Goal: Task Accomplishment & Management: Use online tool/utility

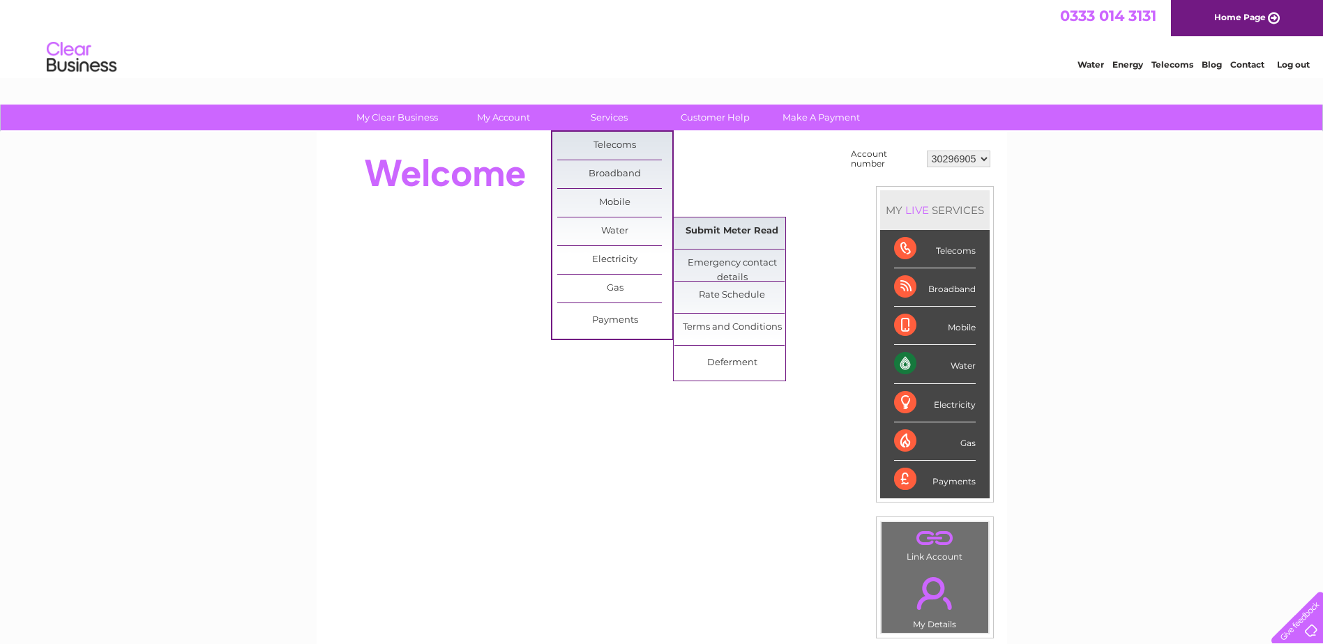
click at [695, 228] on link "Submit Meter Read" at bounding box center [731, 232] width 115 height 28
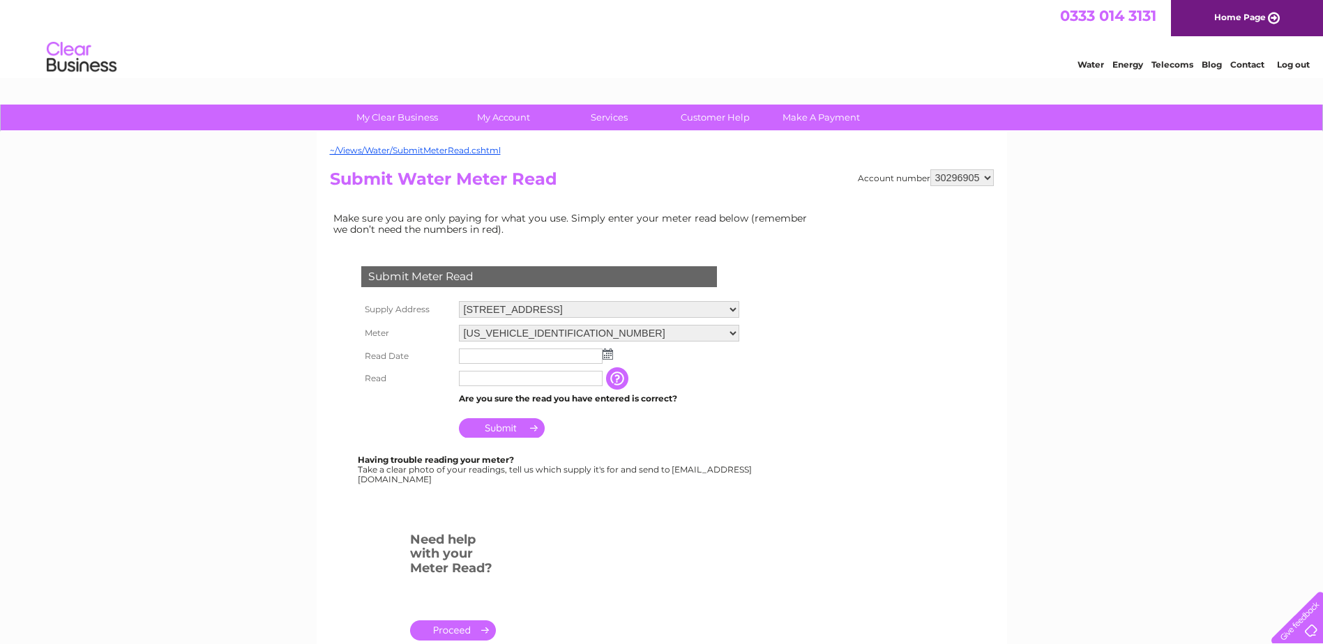
click at [520, 357] on input "text" at bounding box center [531, 356] width 144 height 15
click at [605, 354] on img at bounding box center [609, 354] width 10 height 11
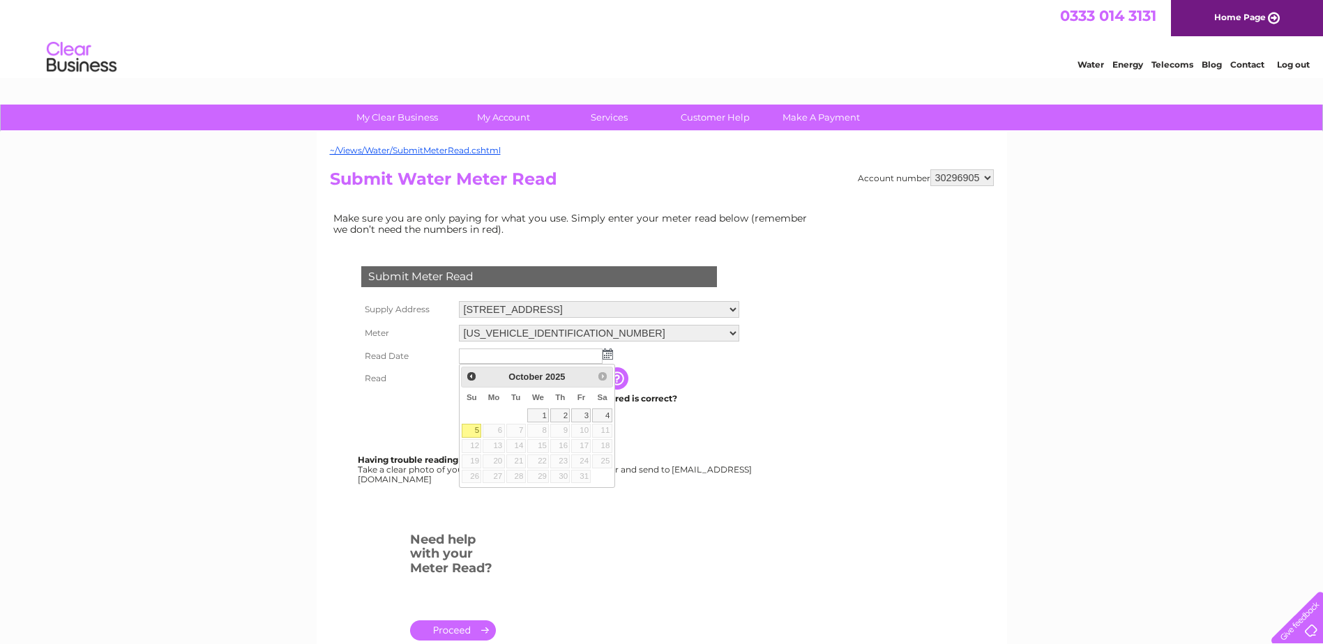
click at [474, 432] on link "5" at bounding box center [472, 431] width 20 height 14
type input "2025/10/05"
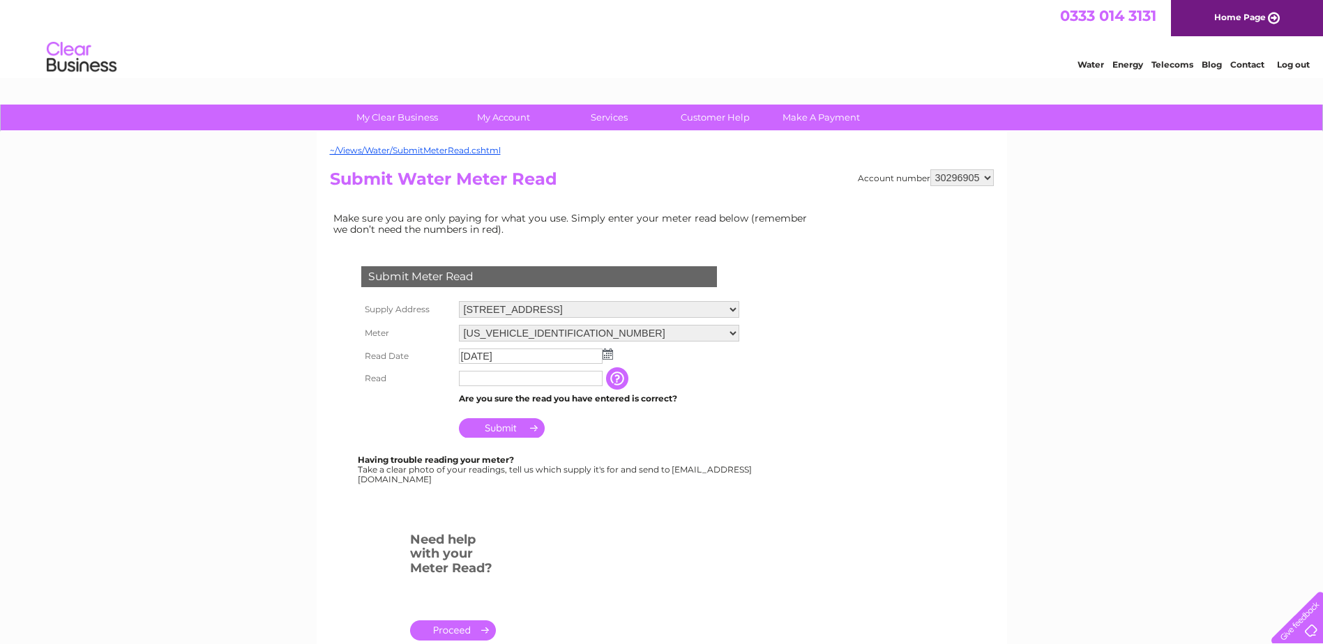
click at [606, 354] on img at bounding box center [607, 354] width 10 height 11
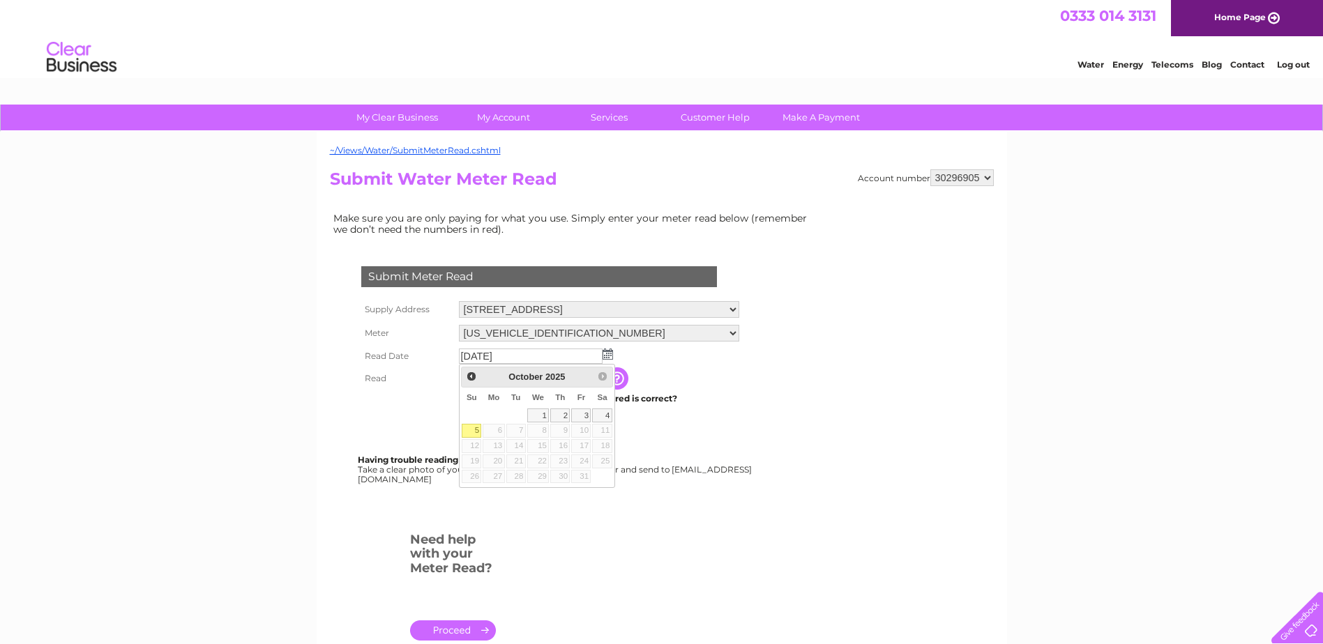
click at [606, 354] on img at bounding box center [607, 354] width 10 height 11
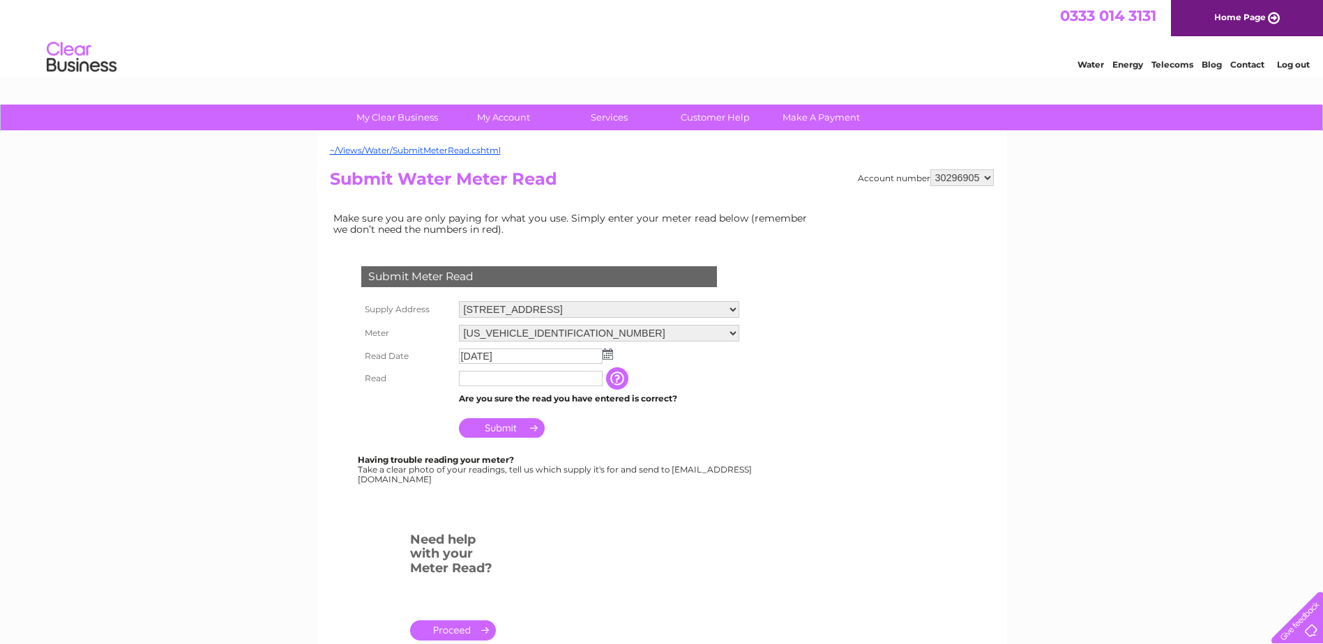
click at [520, 374] on input "text" at bounding box center [531, 378] width 144 height 15
type input "1752"
click at [513, 429] on input "Submit" at bounding box center [502, 430] width 86 height 20
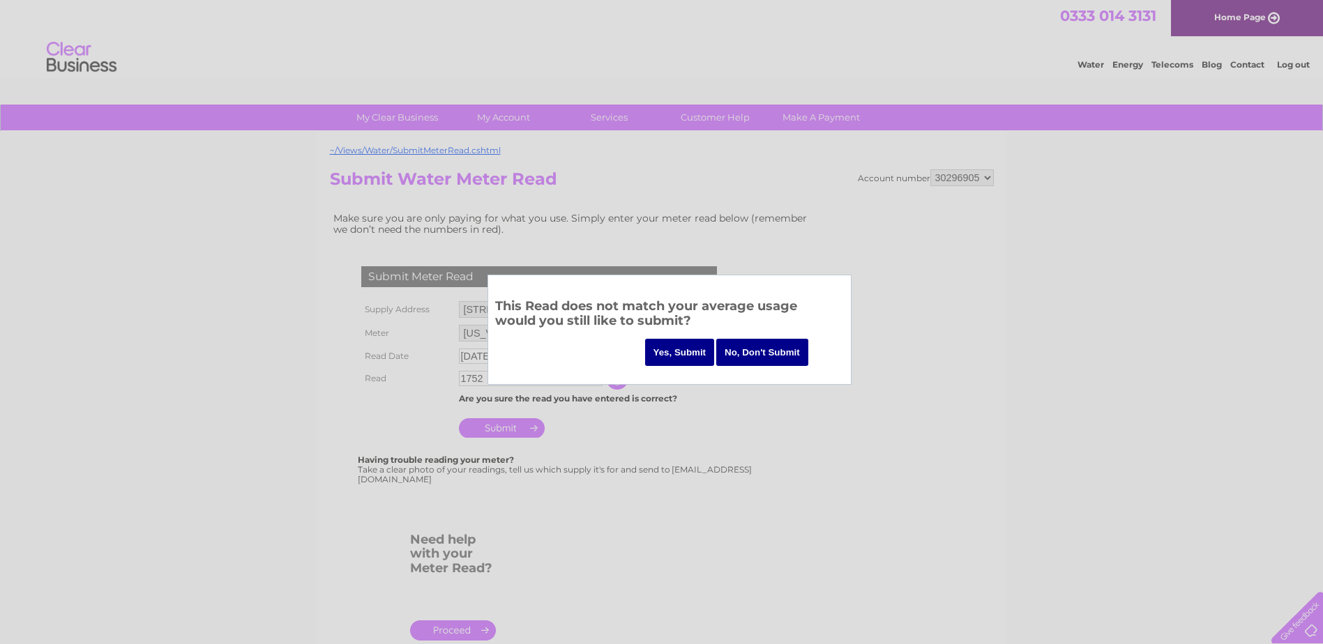
click at [678, 350] on input "Yes, Submit" at bounding box center [680, 352] width 70 height 27
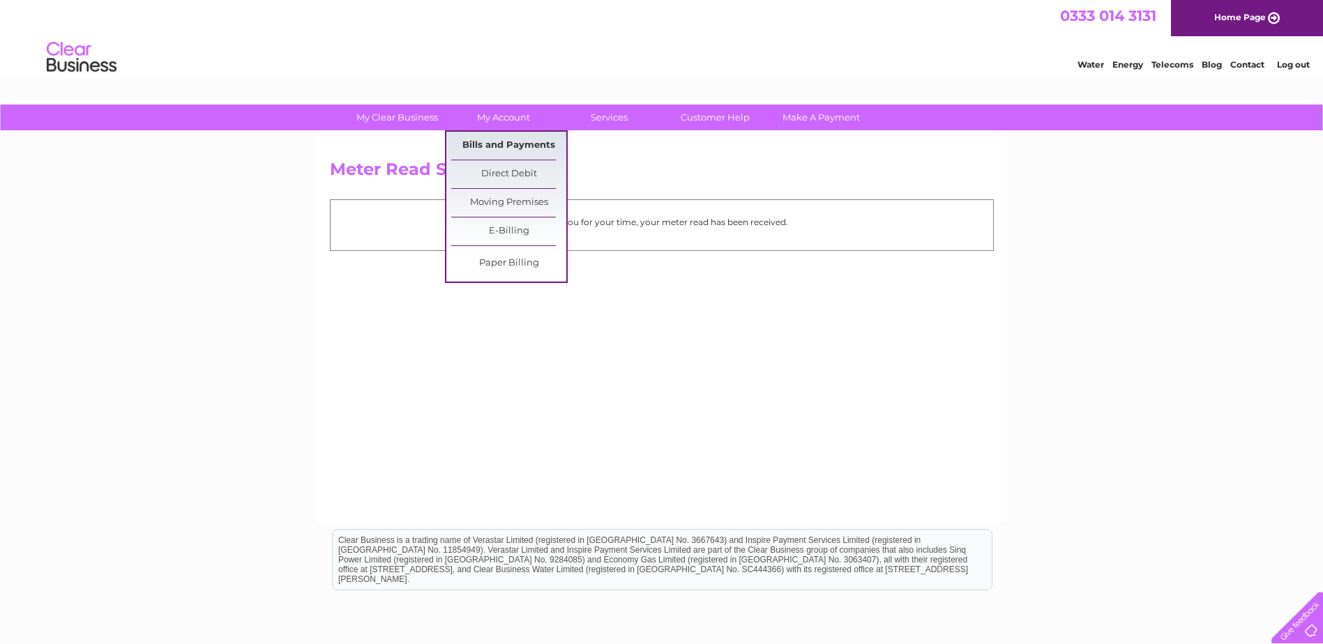
click at [512, 144] on link "Bills and Payments" at bounding box center [508, 146] width 115 height 28
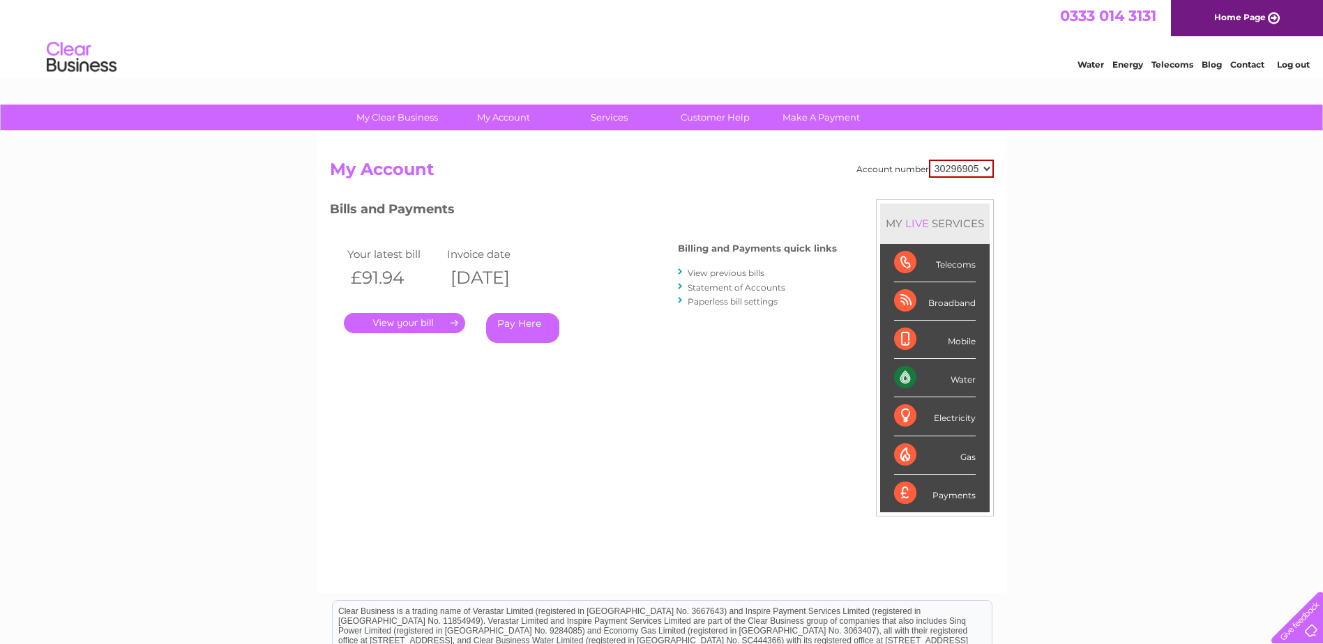
click at [401, 323] on link "." at bounding box center [404, 323] width 121 height 20
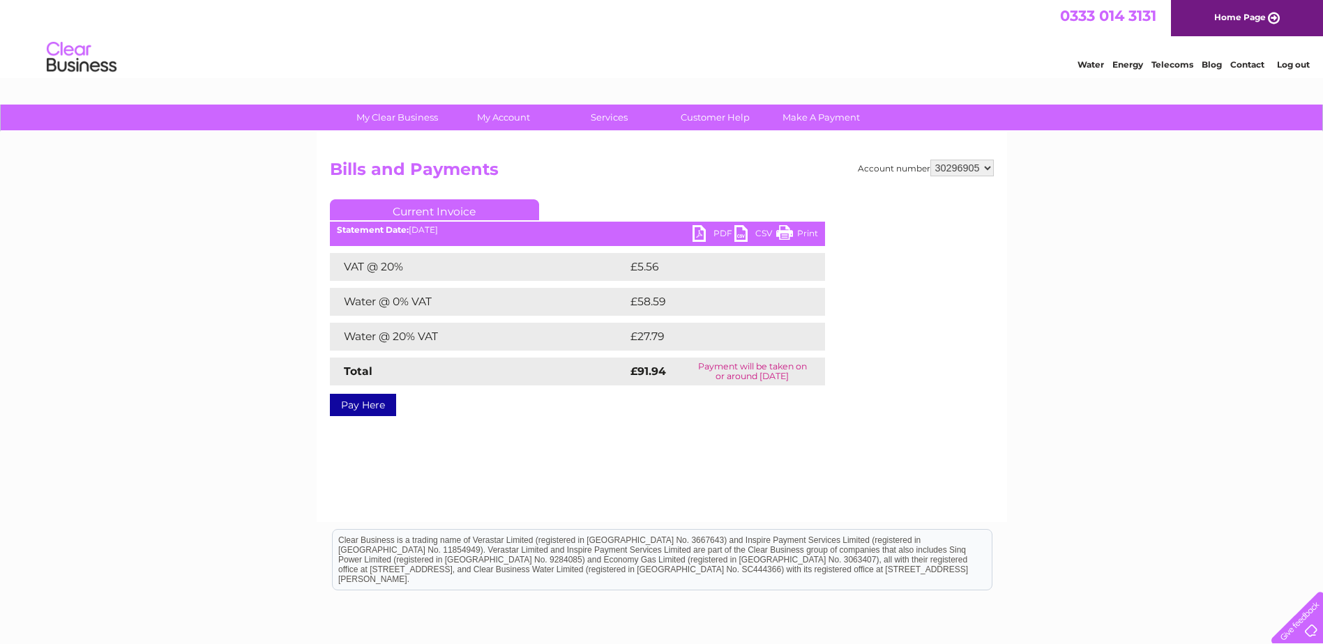
click at [726, 233] on link "PDF" at bounding box center [713, 235] width 42 height 20
